Goal: Browse casually: Explore the website without a specific task or goal

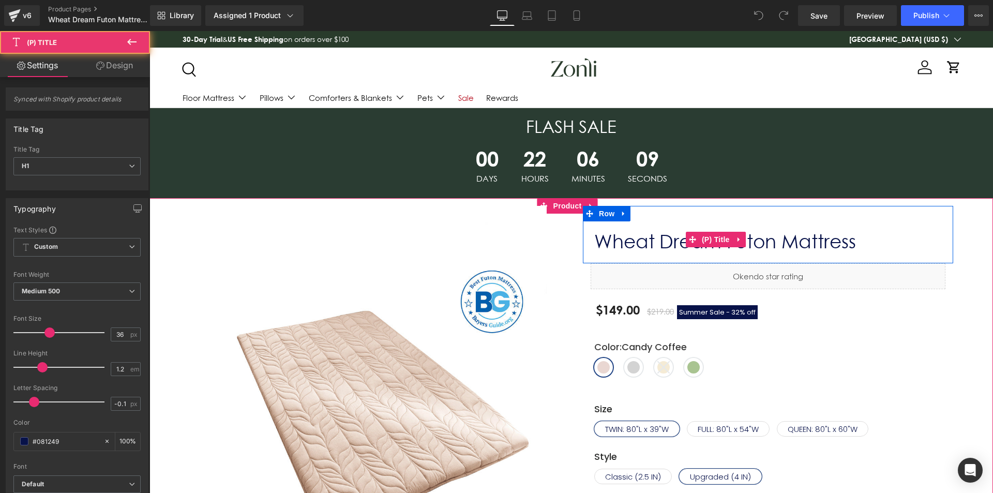
click at [675, 245] on link "Wheat Dream Futon Mattress" at bounding box center [724, 241] width 261 height 22
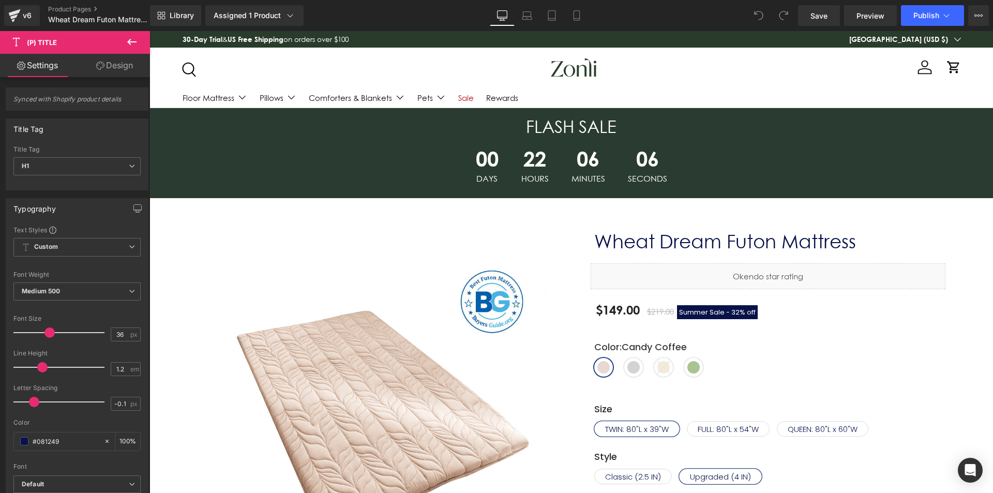
click at [128, 44] on icon at bounding box center [132, 42] width 12 height 12
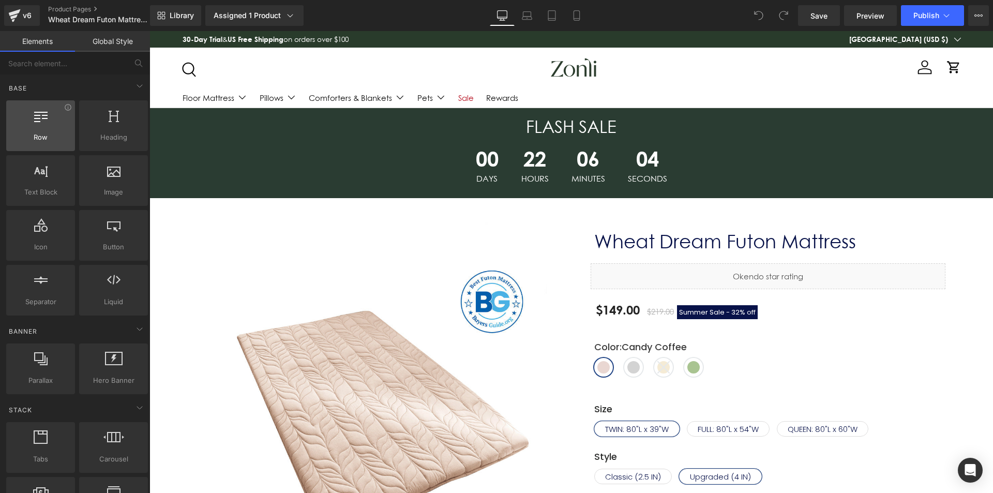
click at [42, 127] on div at bounding box center [40, 120] width 63 height 23
click at [56, 124] on div at bounding box center [40, 120] width 63 height 23
click at [49, 137] on span "Row" at bounding box center [40, 137] width 63 height 11
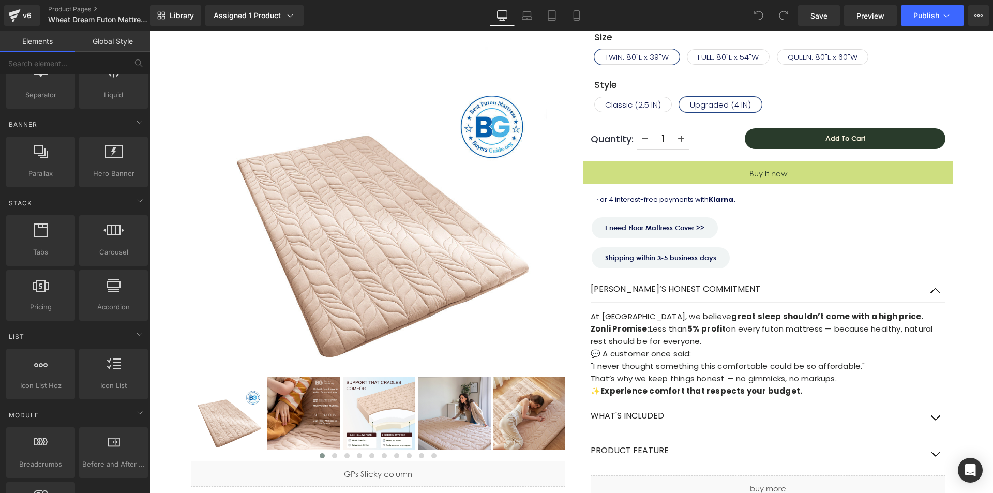
scroll to position [465, 0]
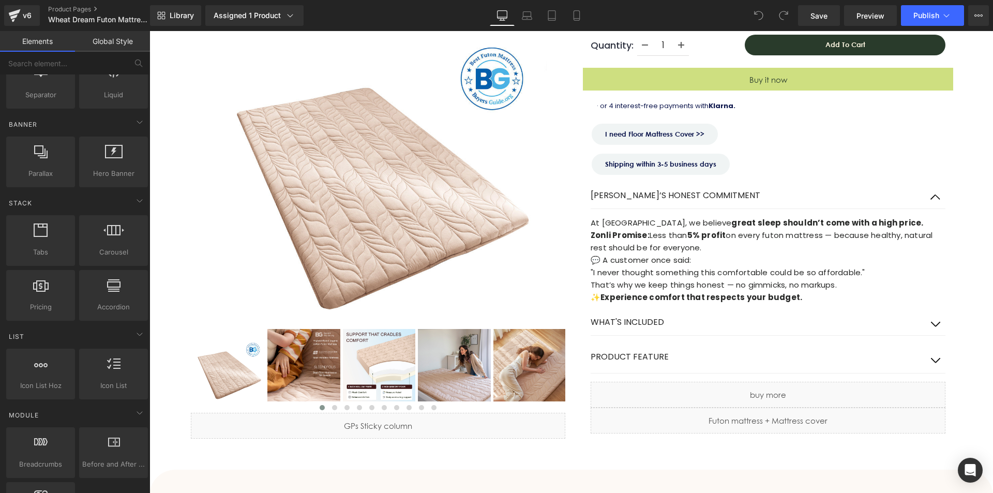
click at [633, 240] on strong "Zonli Promise:" at bounding box center [620, 235] width 59 height 11
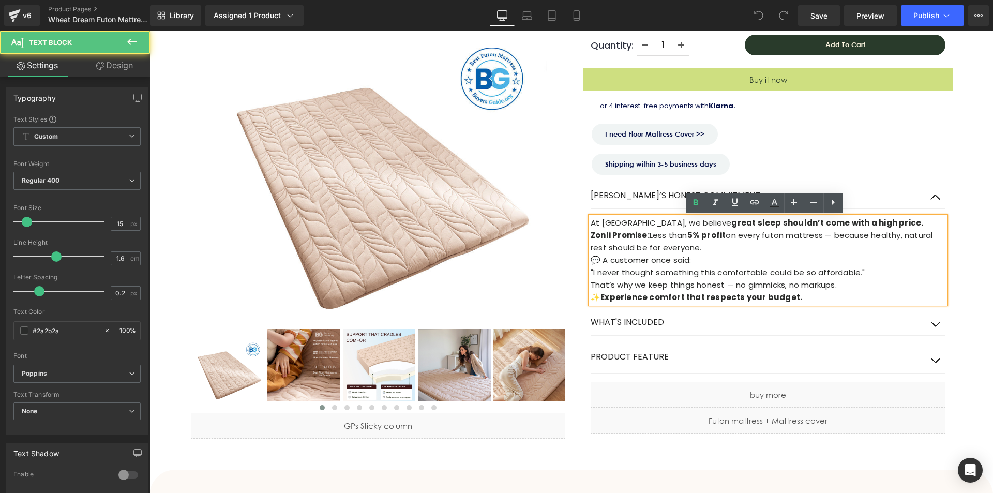
click at [743, 254] on p "💬 A customer once said:" at bounding box center [768, 260] width 355 height 12
click at [755, 259] on p "💬 A customer once said:" at bounding box center [768, 260] width 355 height 12
click at [810, 272] on p ""I never thought something this comfortable could be so affordable."" at bounding box center [768, 272] width 355 height 12
click at [818, 286] on p "That’s why we keep things honest — no gimmicks, no markups." at bounding box center [768, 285] width 355 height 12
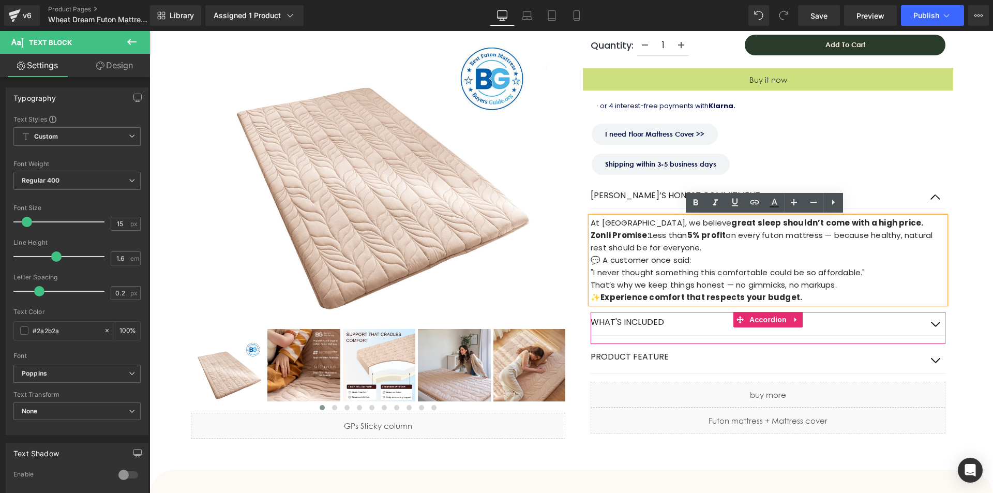
click at [740, 324] on span at bounding box center [739, 320] width 13 height 16
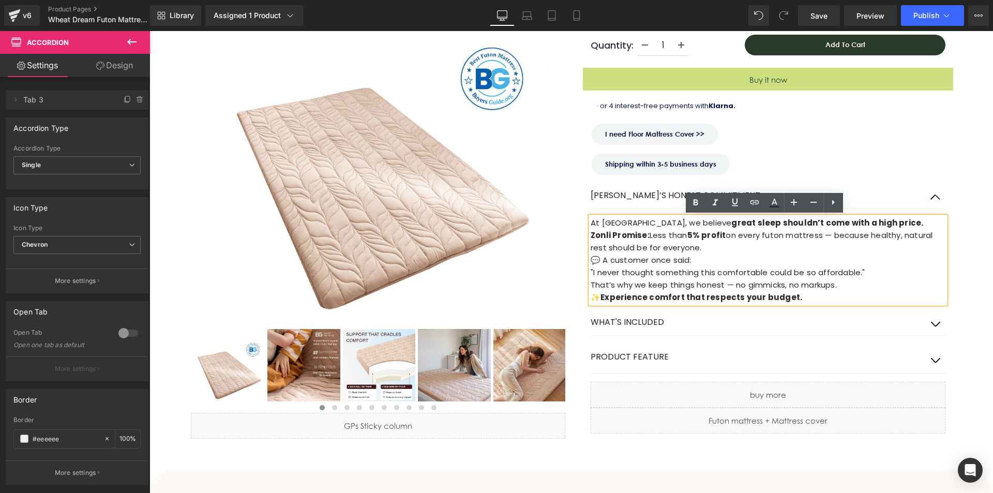
click at [871, 162] on div "Shipping within 3-5 business days" at bounding box center [768, 164] width 355 height 23
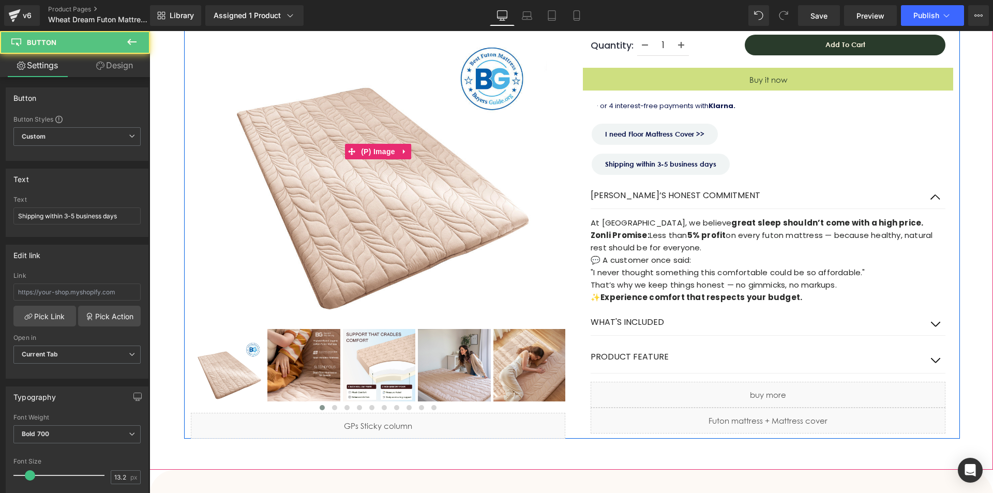
click at [518, 144] on img at bounding box center [377, 151] width 337 height 337
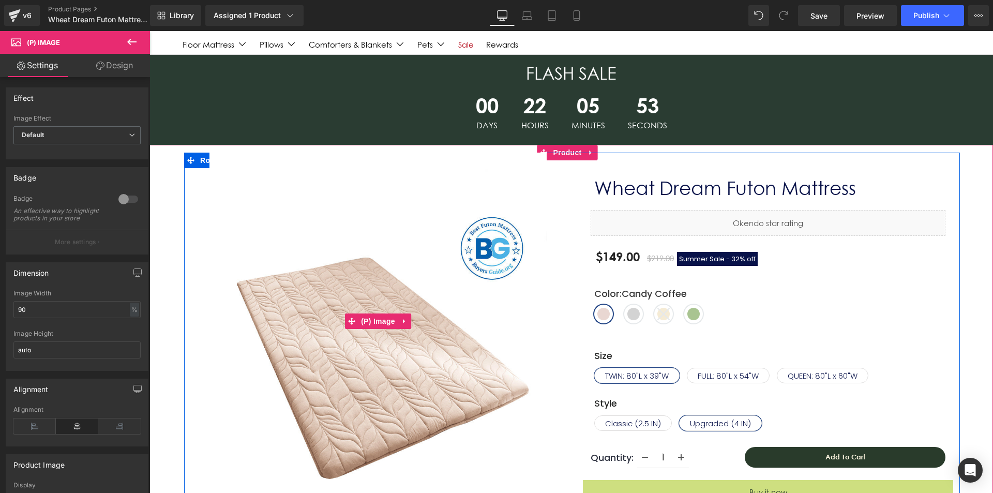
scroll to position [0, 0]
